Goal: Task Accomplishment & Management: Complete application form

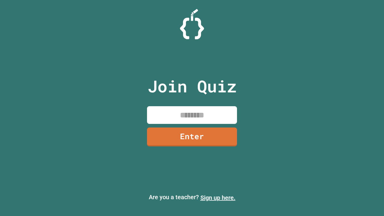
click at [218, 198] on link "Sign up here." at bounding box center [217, 197] width 35 height 7
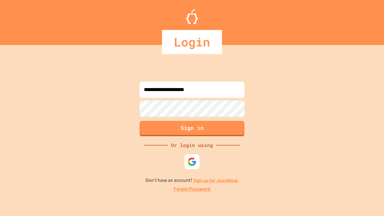
type input "**********"
